Goal: Task Accomplishment & Management: Use online tool/utility

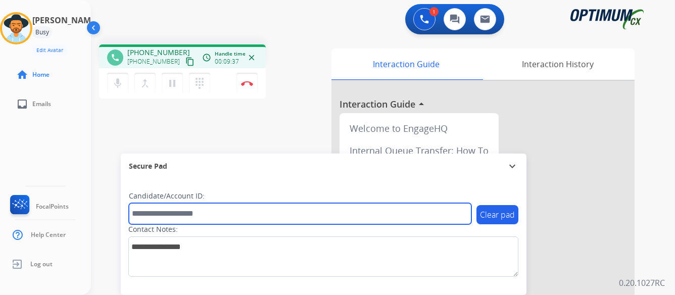
paste input "*******"
type input "*******"
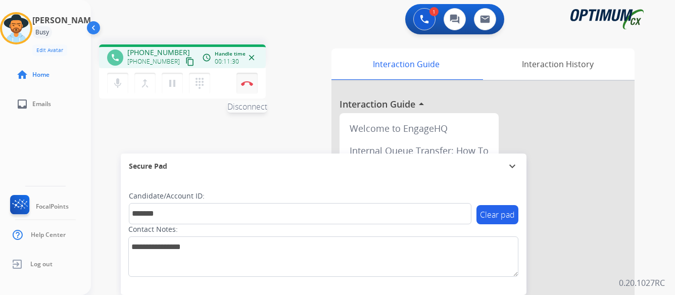
click at [245, 80] on button "Disconnect" at bounding box center [247, 83] width 21 height 21
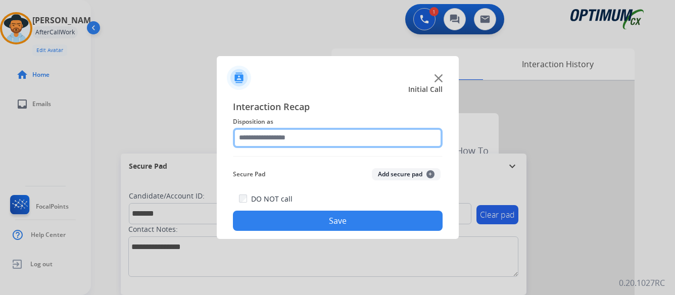
click at [308, 134] on input "text" at bounding box center [338, 138] width 210 height 20
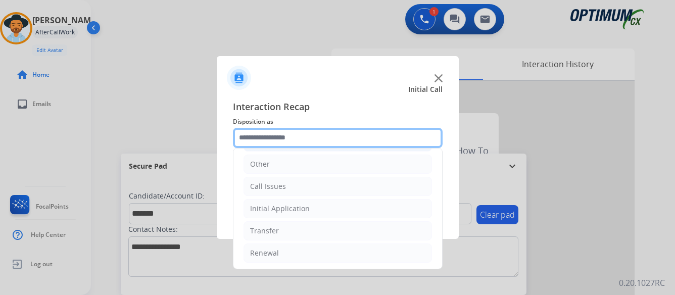
scroll to position [69, 0]
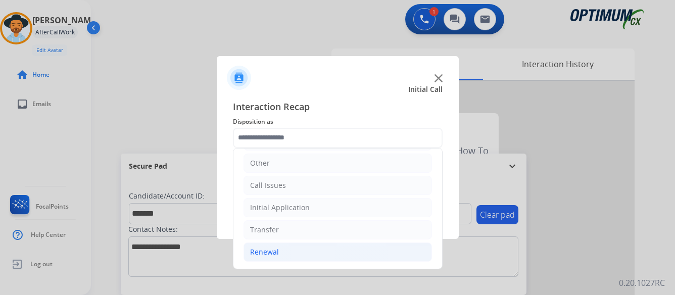
click at [261, 251] on div "Renewal" at bounding box center [264, 252] width 29 height 10
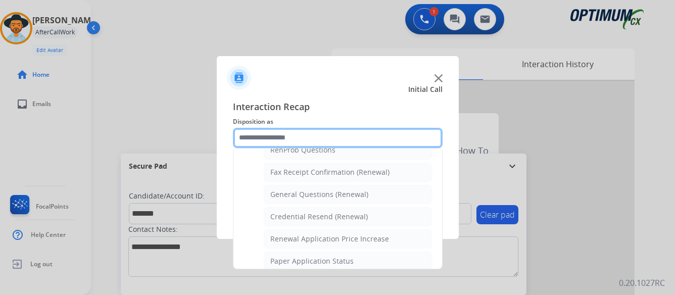
scroll to position [271, 0]
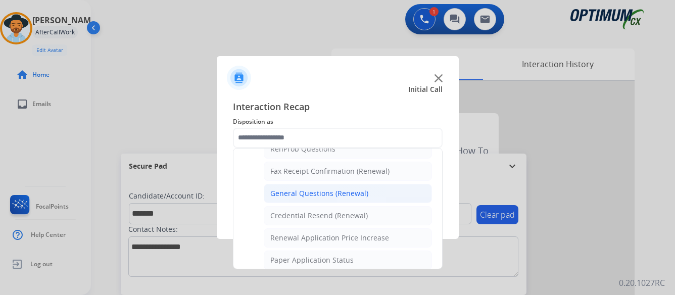
click at [306, 191] on div "General Questions (Renewal)" at bounding box center [319, 194] width 98 height 10
type input "**********"
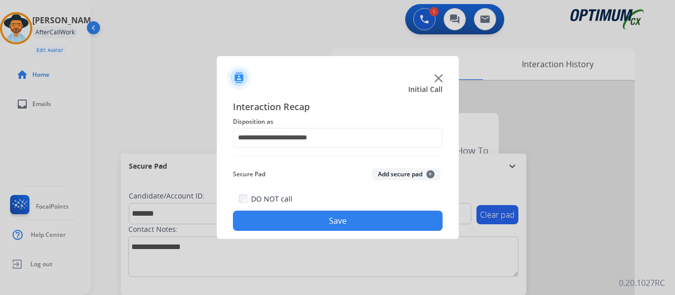
click at [328, 220] on button "Save" at bounding box center [338, 221] width 210 height 20
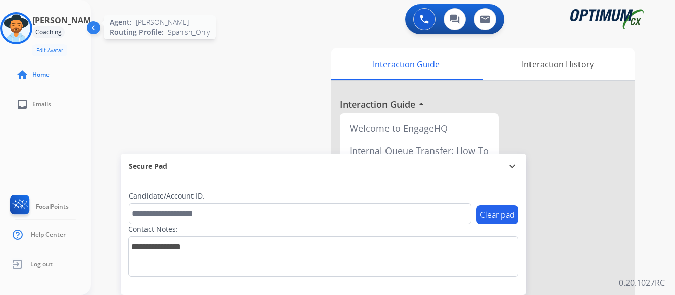
click at [28, 27] on img at bounding box center [16, 28] width 28 height 28
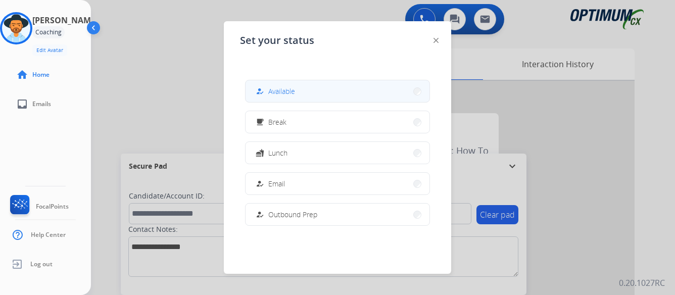
click at [315, 88] on button "how_to_reg Available" at bounding box center [338, 91] width 184 height 22
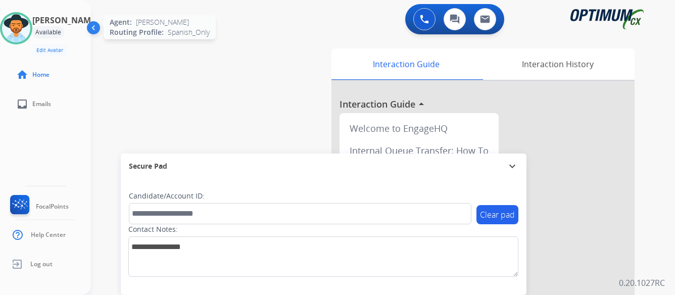
click at [24, 31] on img at bounding box center [16, 28] width 28 height 28
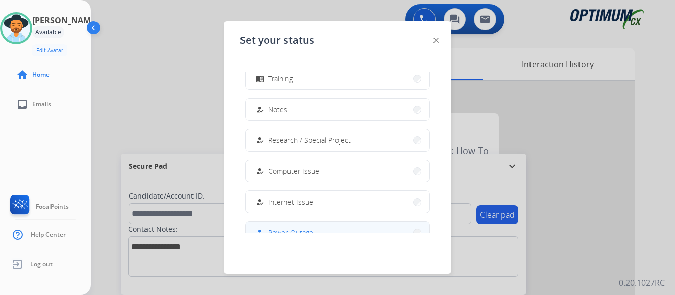
scroll to position [252, 0]
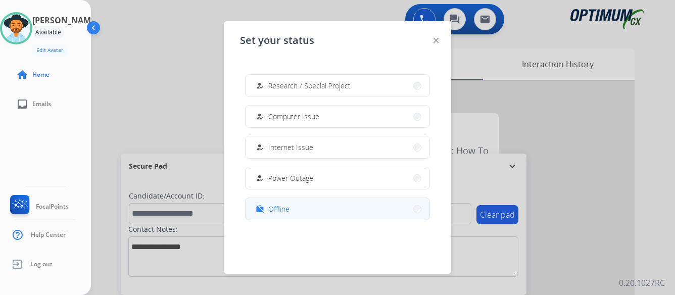
click at [294, 209] on button "work_off Offline" at bounding box center [338, 209] width 184 height 22
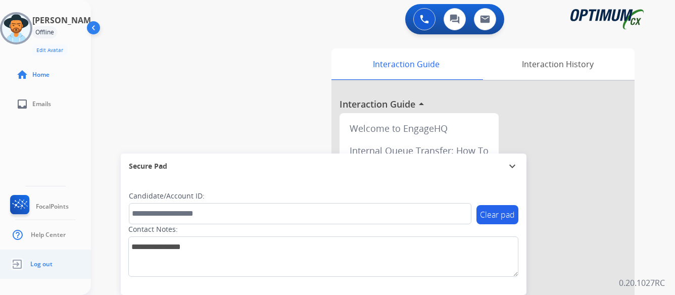
click at [44, 265] on span "Log out" at bounding box center [41, 264] width 22 height 8
